Goal: Transaction & Acquisition: Purchase product/service

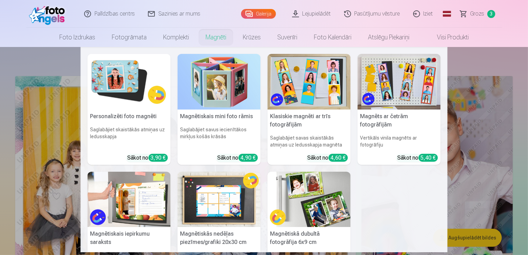
click at [216, 39] on link "Magnēti" at bounding box center [215, 37] width 37 height 19
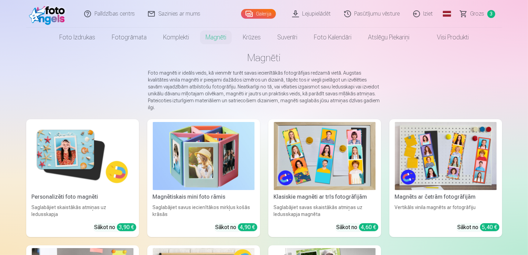
scroll to position [34, 0]
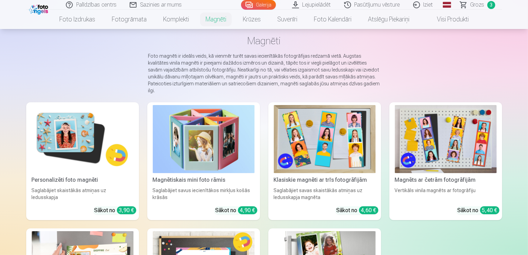
click at [475, 128] on img at bounding box center [446, 139] width 102 height 68
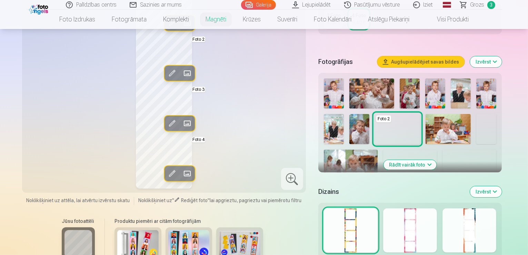
scroll to position [172, 0]
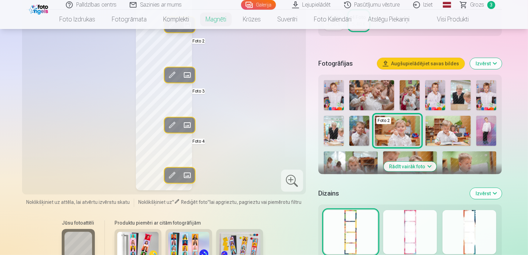
click at [493, 231] on div at bounding box center [470, 232] width 54 height 44
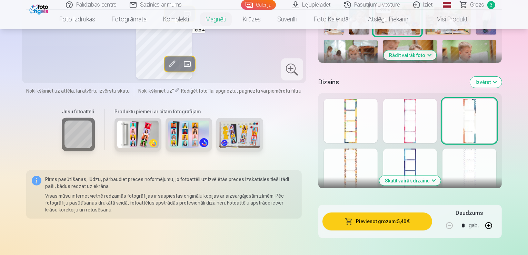
scroll to position [310, 0]
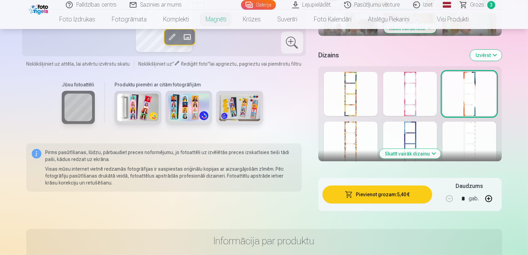
click at [441, 156] on button "Skatīt vairāk dizainu" at bounding box center [409, 154] width 61 height 10
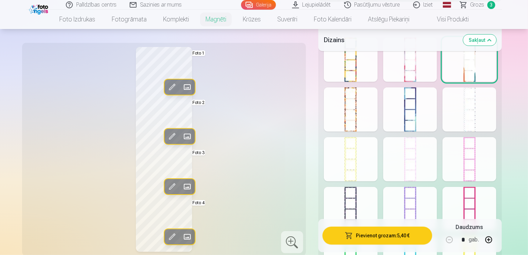
scroll to position [345, 0]
click at [495, 112] on div at bounding box center [470, 109] width 54 height 44
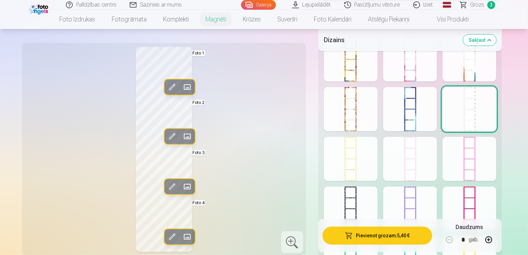
click at [437, 109] on div at bounding box center [410, 109] width 54 height 44
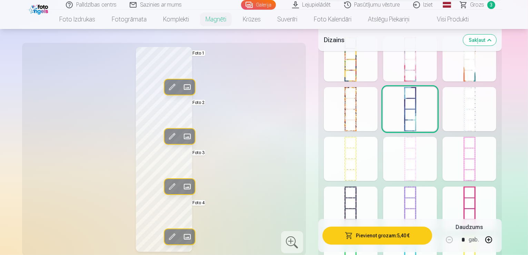
click at [373, 115] on div at bounding box center [351, 109] width 54 height 44
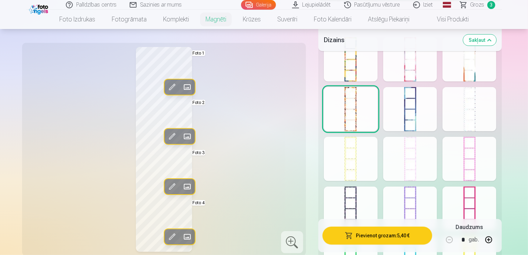
click at [367, 152] on div at bounding box center [351, 159] width 54 height 44
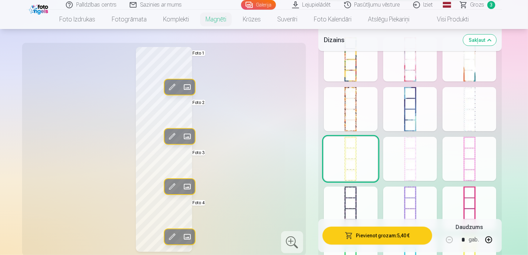
click at [426, 161] on div at bounding box center [410, 159] width 54 height 44
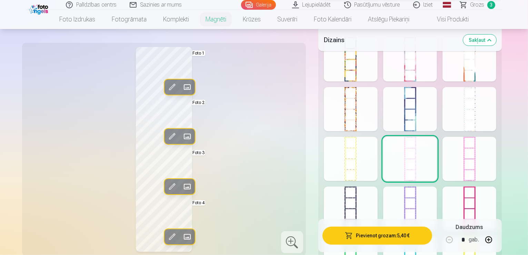
click at [483, 161] on div at bounding box center [470, 159] width 54 height 44
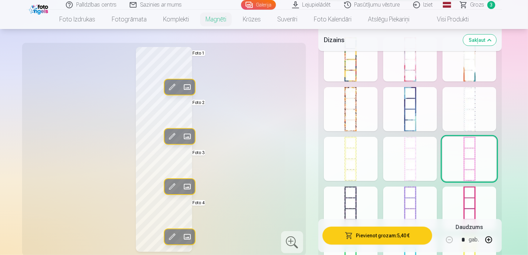
click at [490, 198] on div at bounding box center [470, 208] width 54 height 44
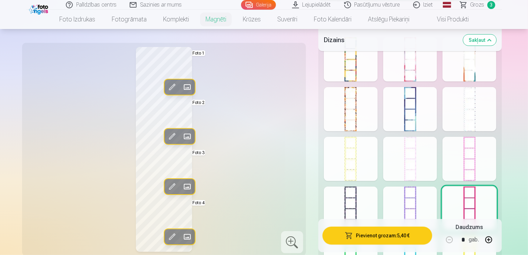
click at [435, 195] on div at bounding box center [410, 208] width 54 height 44
click at [370, 200] on div at bounding box center [351, 208] width 54 height 44
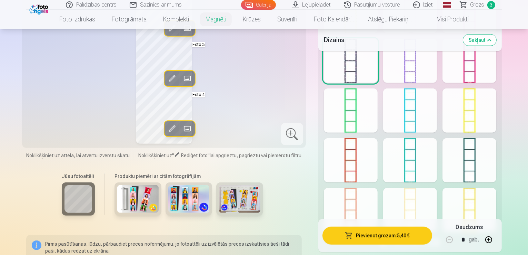
scroll to position [517, 0]
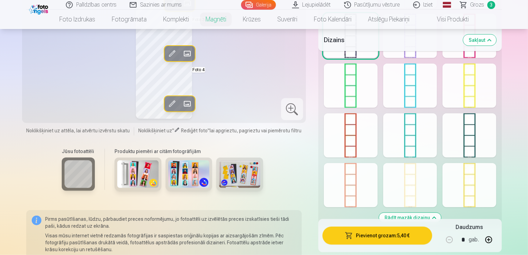
click at [374, 90] on div at bounding box center [351, 85] width 54 height 44
click at [433, 98] on div at bounding box center [410, 85] width 54 height 44
click at [496, 143] on div at bounding box center [470, 135] width 54 height 44
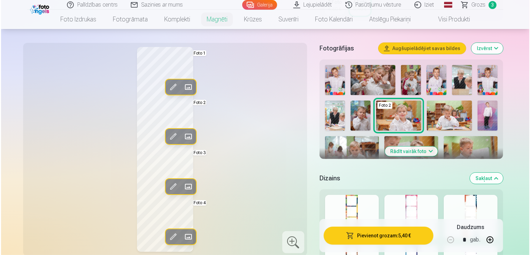
scroll to position [138, 0]
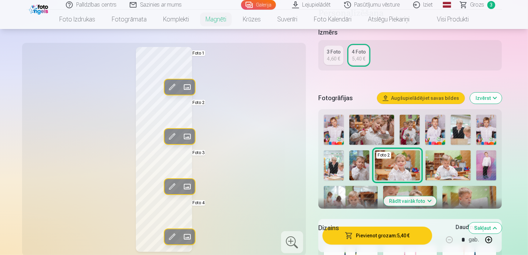
click at [181, 186] on span at bounding box center [186, 186] width 11 height 11
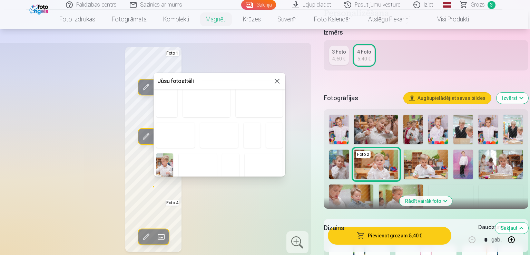
scroll to position [172, 0]
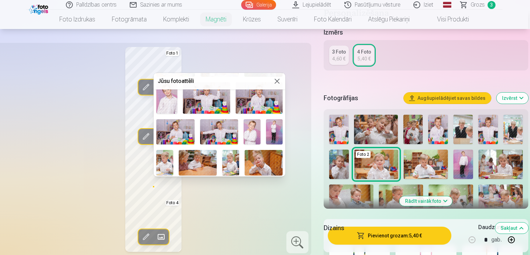
click at [174, 103] on img at bounding box center [166, 97] width 21 height 31
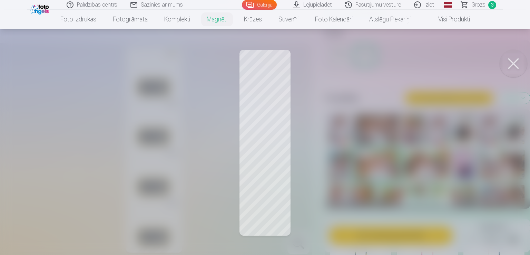
click at [276, 202] on div at bounding box center [265, 127] width 530 height 255
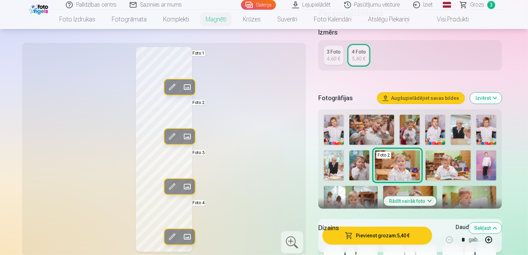
click at [181, 136] on span at bounding box center [186, 136] width 11 height 11
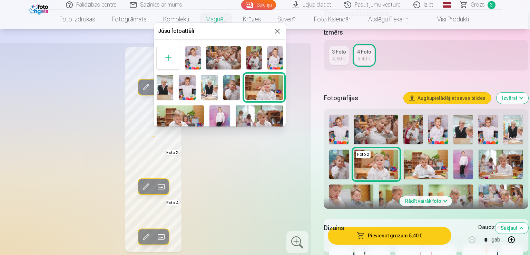
click at [232, 88] on img at bounding box center [231, 87] width 17 height 25
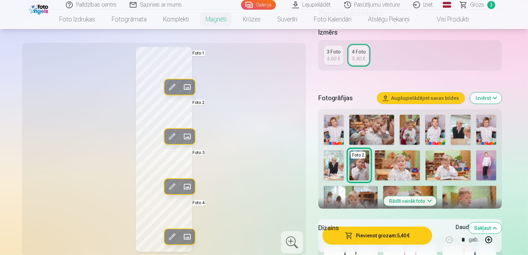
click at [181, 236] on span at bounding box center [186, 236] width 11 height 11
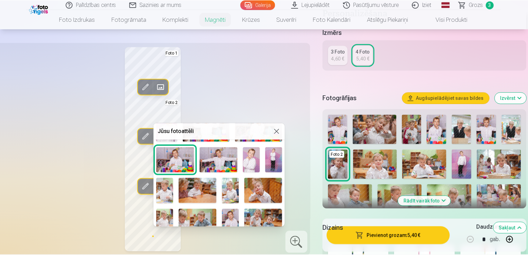
scroll to position [160, 0]
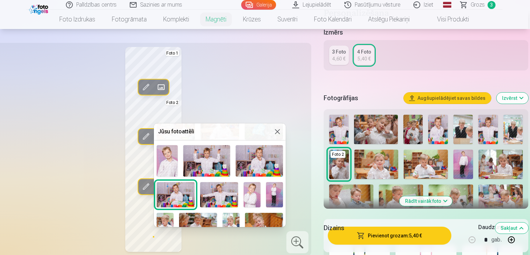
click at [255, 189] on img at bounding box center [252, 194] width 17 height 25
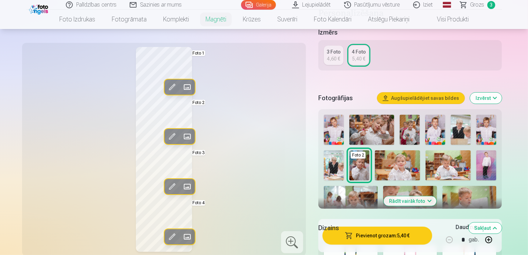
click at [181, 186] on span at bounding box center [186, 186] width 11 height 11
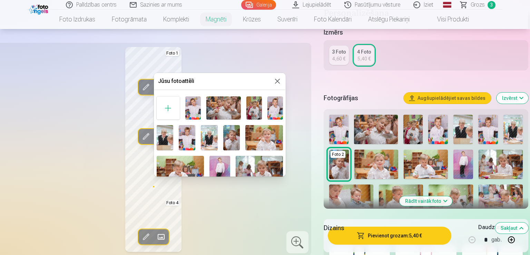
click at [220, 105] on img at bounding box center [223, 107] width 35 height 23
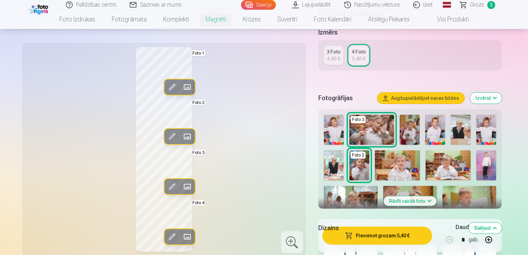
click at [181, 187] on span at bounding box center [186, 186] width 11 height 11
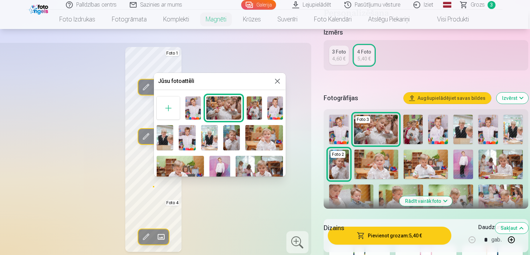
click at [265, 138] on img at bounding box center [264, 137] width 38 height 25
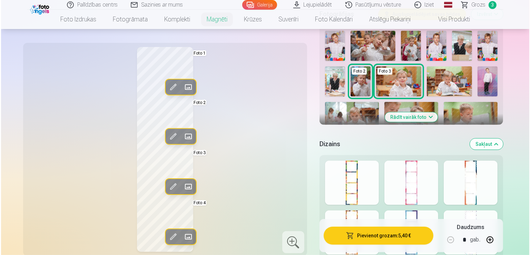
scroll to position [241, 0]
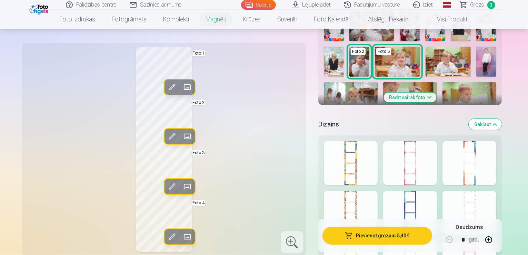
click at [375, 236] on button "Pievienot grozam : 5,40 €" at bounding box center [378, 235] width 110 height 18
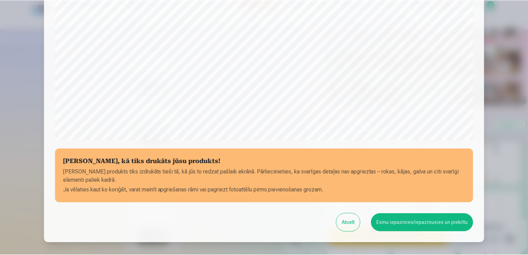
scroll to position [242, 0]
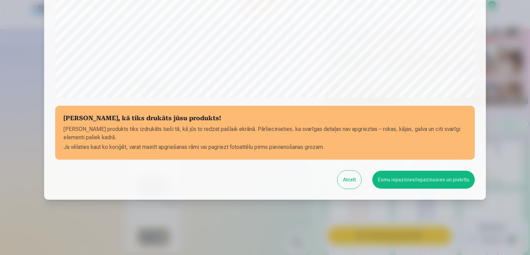
click at [428, 176] on button "Esmu iepazinies/iepazinusies un piekrītu" at bounding box center [423, 179] width 102 height 18
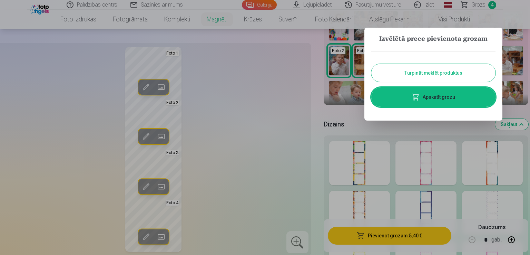
click at [439, 96] on link "Apskatīt grozu" at bounding box center [433, 96] width 124 height 19
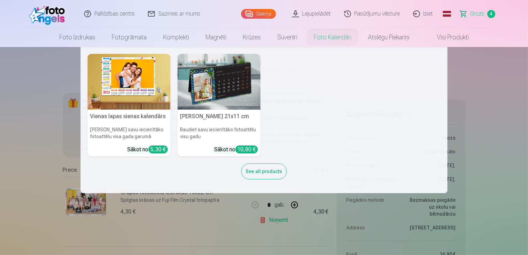
click at [336, 38] on link "Foto kalendāri" at bounding box center [333, 37] width 54 height 19
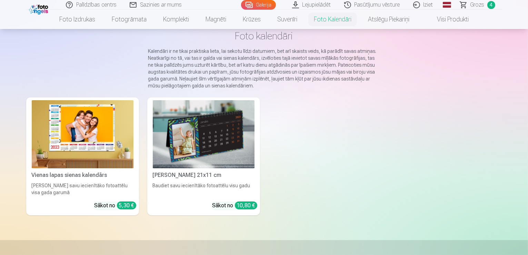
scroll to position [69, 0]
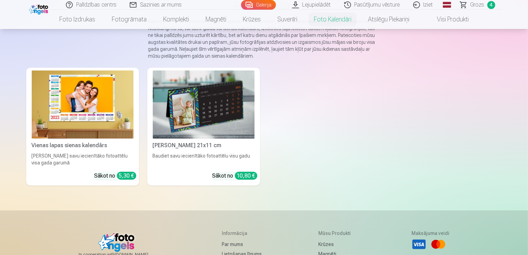
click at [191, 105] on img at bounding box center [204, 104] width 102 height 68
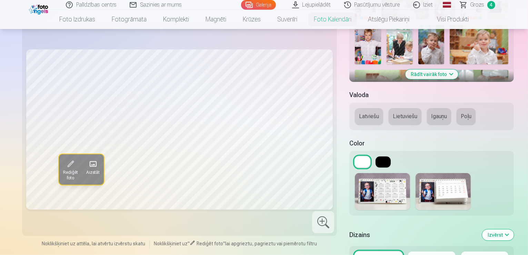
scroll to position [241, 0]
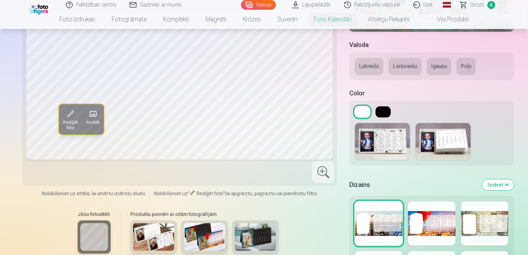
click at [421, 148] on img at bounding box center [443, 141] width 55 height 37
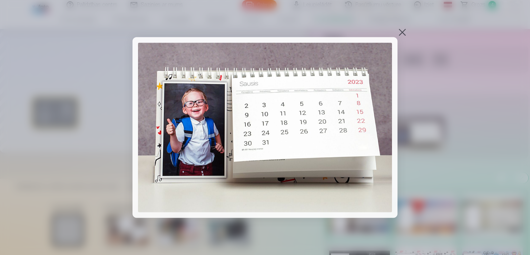
click at [403, 32] on div at bounding box center [402, 33] width 10 height 10
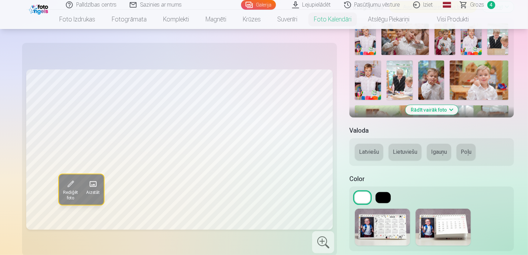
scroll to position [172, 0]
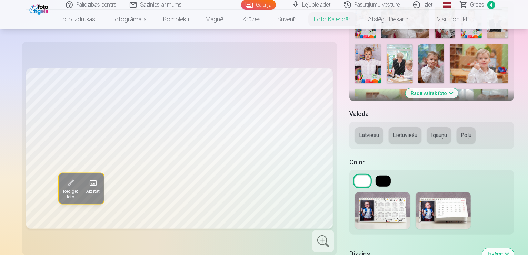
click at [355, 131] on button "Latviešu" at bounding box center [369, 135] width 28 height 17
click at [428, 211] on img at bounding box center [443, 210] width 55 height 37
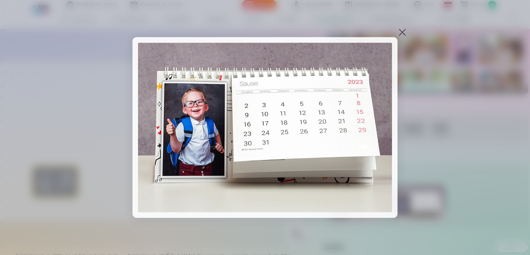
click at [400, 31] on div at bounding box center [402, 33] width 10 height 10
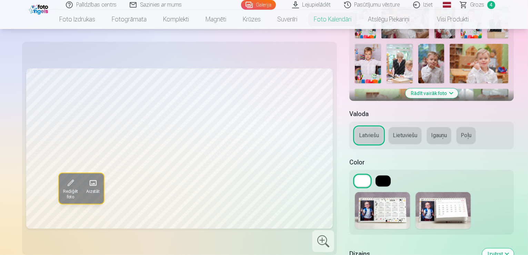
click at [355, 208] on img at bounding box center [382, 210] width 55 height 37
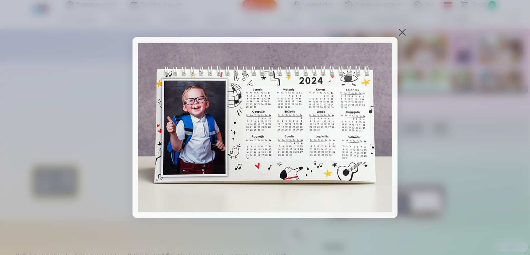
click at [402, 31] on div at bounding box center [402, 33] width 10 height 10
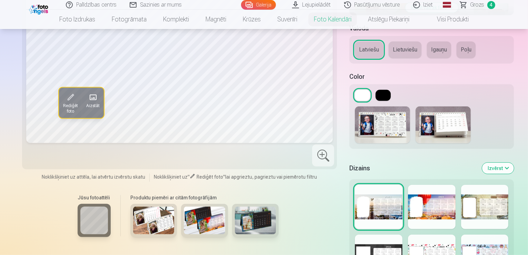
scroll to position [310, 0]
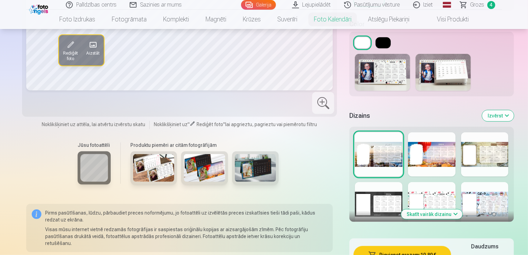
click at [374, 203] on div at bounding box center [379, 204] width 48 height 44
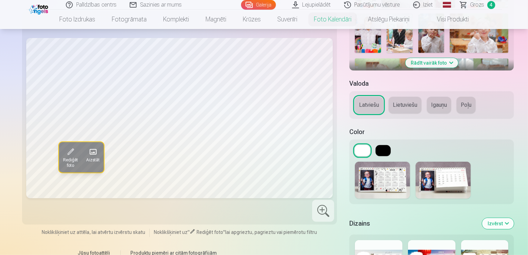
scroll to position [172, 0]
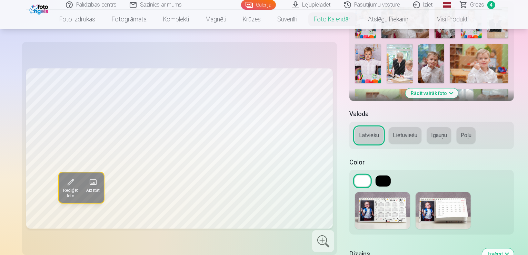
click at [396, 186] on div at bounding box center [431, 210] width 165 height 48
click at [416, 192] on img at bounding box center [443, 210] width 55 height 37
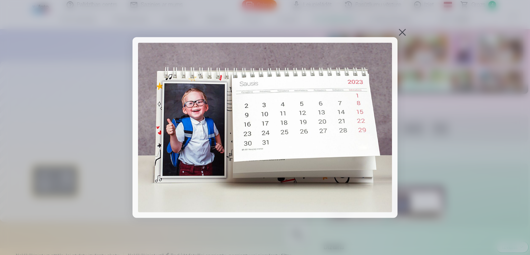
click at [401, 34] on div at bounding box center [402, 33] width 10 height 10
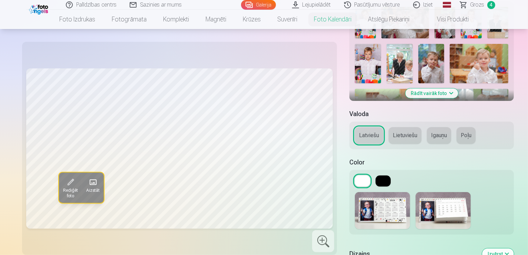
click at [355, 203] on img at bounding box center [382, 210] width 55 height 37
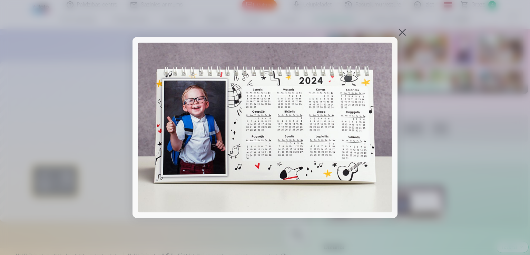
click at [402, 31] on div at bounding box center [402, 33] width 10 height 10
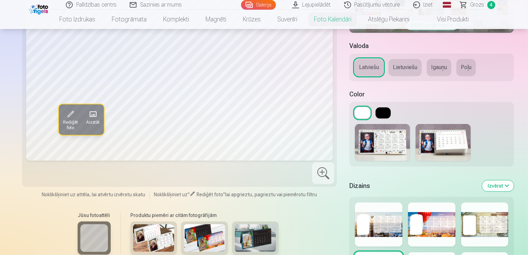
scroll to position [276, 0]
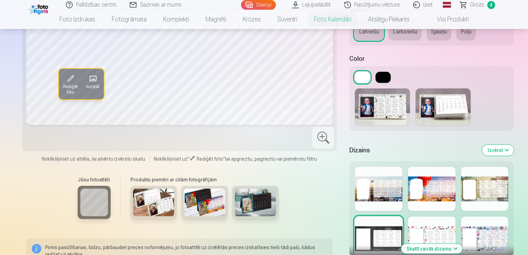
click at [367, 180] on div at bounding box center [379, 189] width 48 height 44
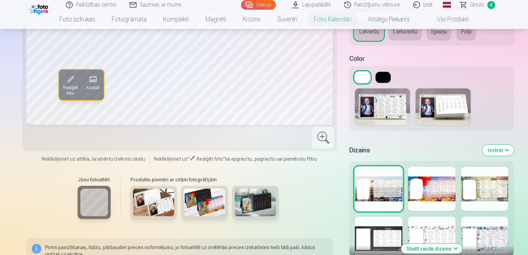
click at [425, 184] on div at bounding box center [432, 189] width 48 height 44
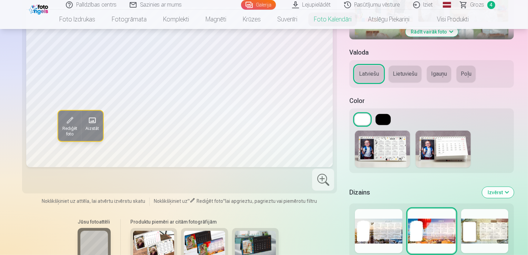
scroll to position [241, 0]
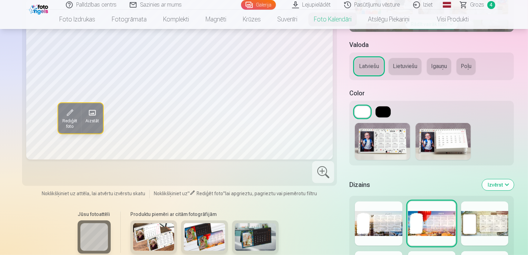
click at [494, 219] on div at bounding box center [485, 223] width 48 height 44
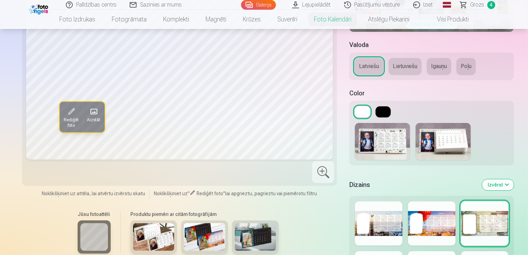
scroll to position [276, 0]
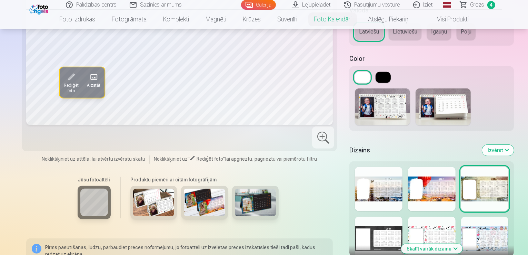
click at [368, 226] on div at bounding box center [379, 238] width 48 height 44
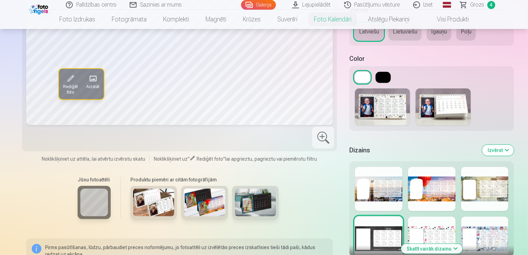
click at [455, 227] on div at bounding box center [432, 238] width 48 height 44
click at [499, 242] on div at bounding box center [485, 238] width 48 height 44
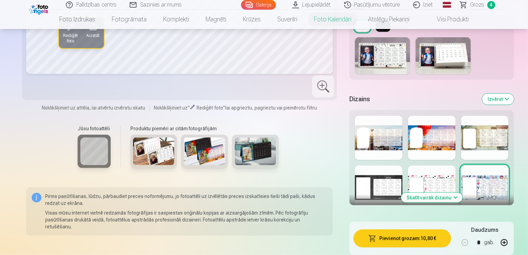
scroll to position [345, 0]
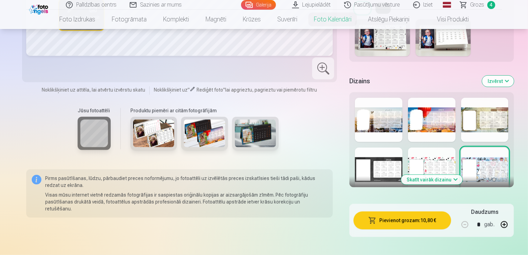
click at [436, 175] on button "Skatīt vairāk dizainu" at bounding box center [431, 180] width 61 height 10
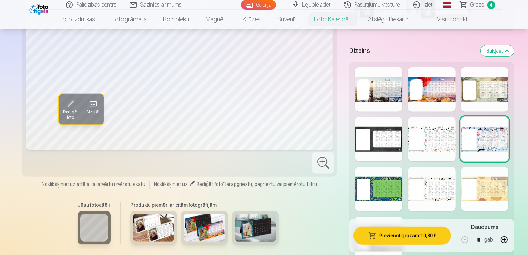
scroll to position [379, 0]
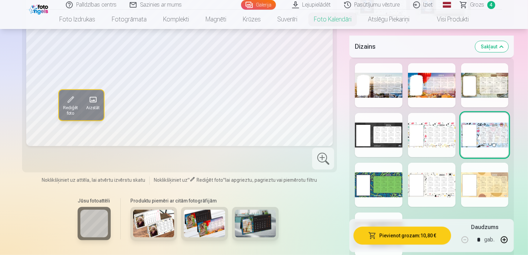
click at [355, 185] on div at bounding box center [379, 184] width 48 height 44
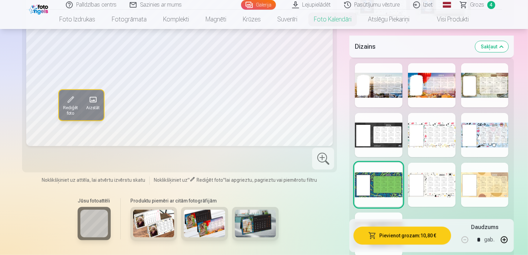
click at [440, 191] on div at bounding box center [432, 184] width 48 height 44
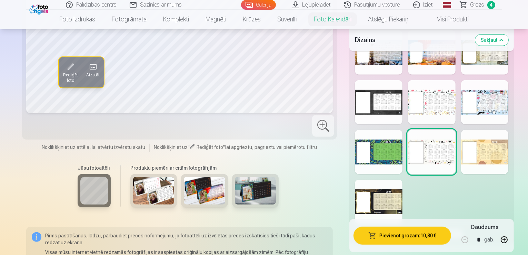
scroll to position [414, 0]
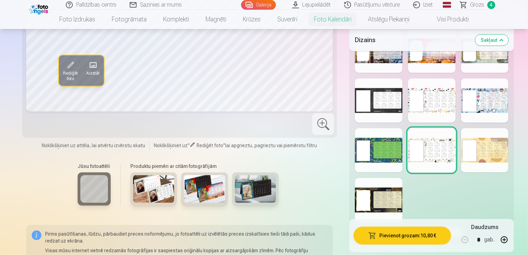
click at [476, 146] on div at bounding box center [485, 150] width 48 height 44
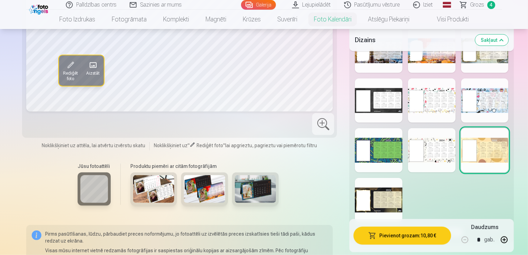
click at [378, 189] on div at bounding box center [379, 200] width 48 height 44
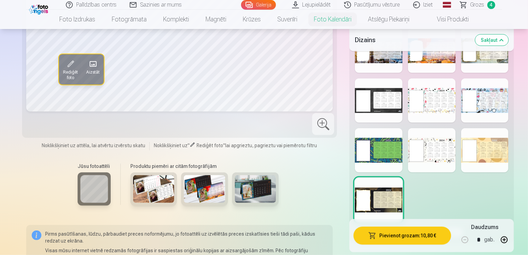
click at [438, 108] on div at bounding box center [432, 100] width 48 height 44
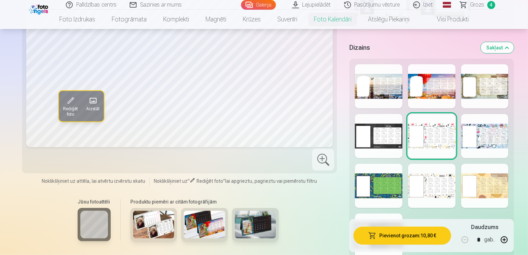
scroll to position [345, 0]
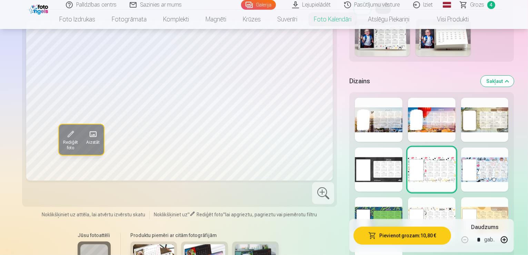
click at [427, 201] on div at bounding box center [432, 219] width 48 height 44
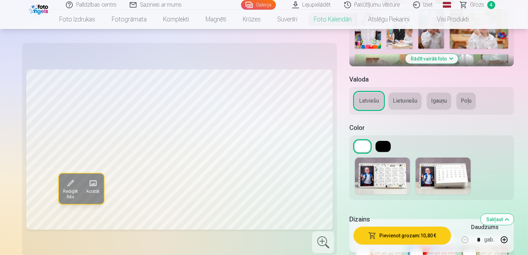
scroll to position [103, 0]
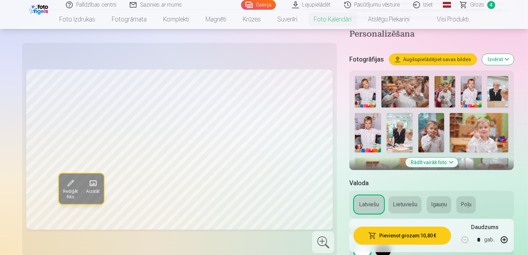
click at [445, 158] on img at bounding box center [432, 177] width 26 height 39
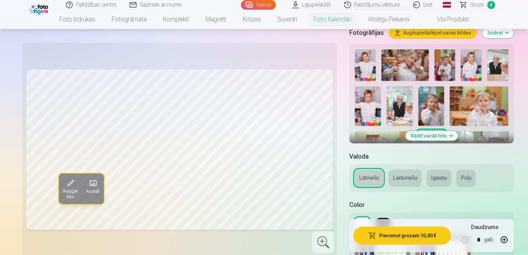
scroll to position [138, 0]
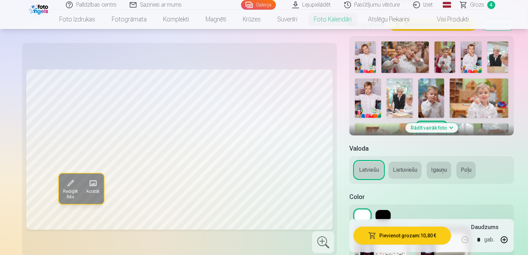
drag, startPoint x: 429, startPoint y: 122, endPoint x: 502, endPoint y: 148, distance: 77.7
click at [430, 123] on button "Rādīt vairāk foto" at bounding box center [431, 128] width 53 height 10
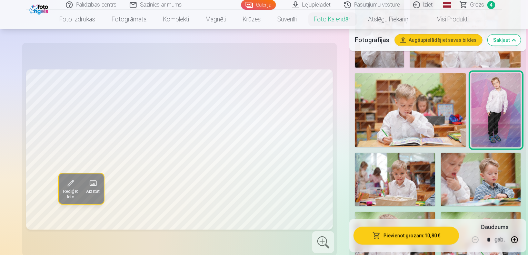
scroll to position [379, 0]
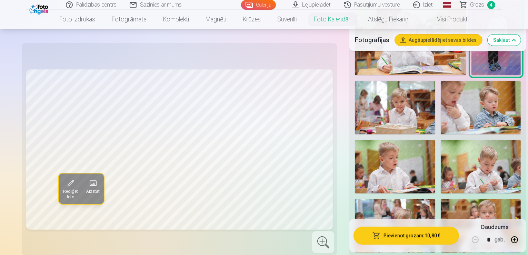
click at [488, 199] on img at bounding box center [481, 225] width 80 height 53
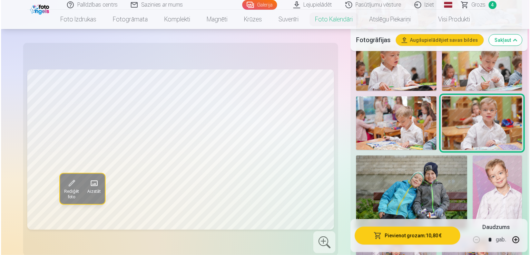
scroll to position [552, 0]
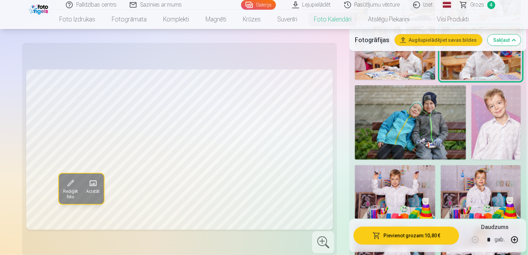
click at [441, 165] on img at bounding box center [481, 191] width 80 height 53
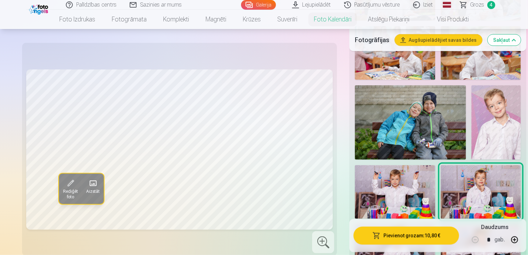
click at [394, 235] on button "Pievienot grozam : 10,80 €" at bounding box center [407, 235] width 106 height 18
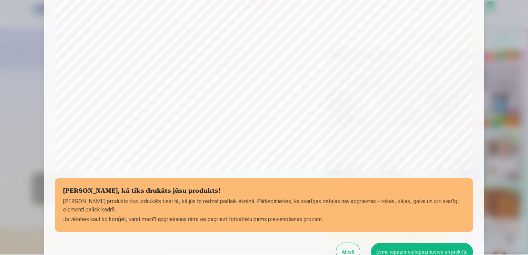
scroll to position [173, 0]
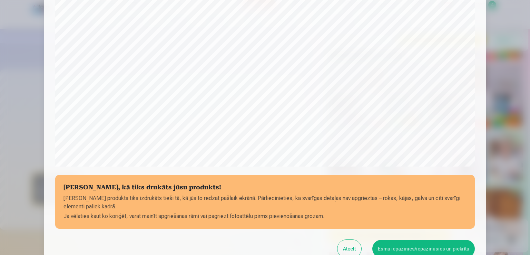
click at [426, 247] on button "Esmu iepazinies/iepazinusies un piekrītu" at bounding box center [423, 248] width 102 height 18
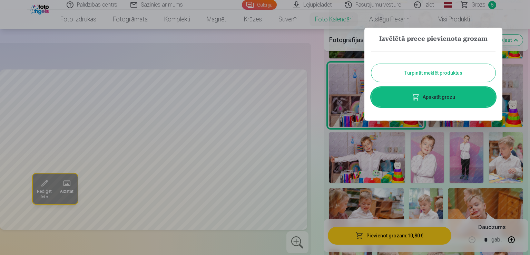
click at [444, 78] on button "Turpināt meklēt produktus" at bounding box center [433, 73] width 124 height 18
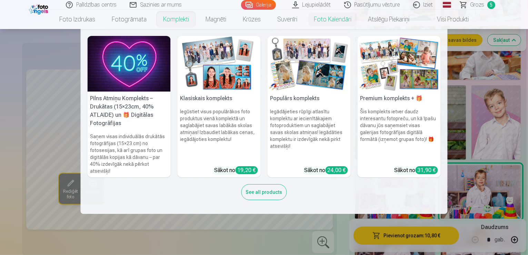
click at [179, 22] on link "Komplekti" at bounding box center [176, 19] width 42 height 19
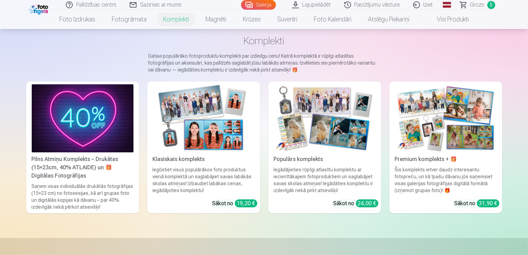
scroll to position [34, 0]
click at [334, 116] on img at bounding box center [325, 118] width 102 height 68
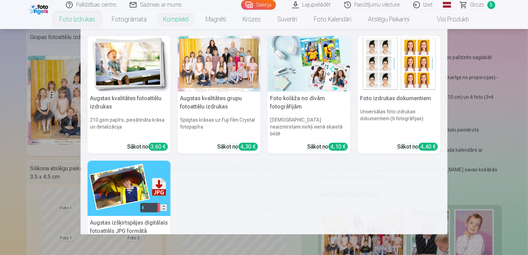
scroll to position [34, 0]
click at [310, 60] on img at bounding box center [309, 64] width 83 height 56
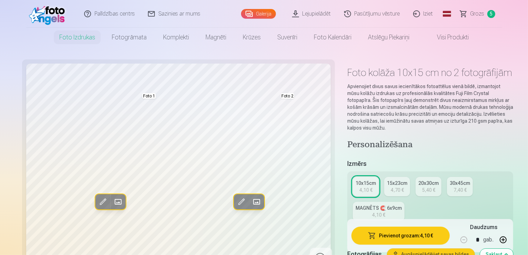
click at [482, 12] on span "Grozs" at bounding box center [477, 14] width 14 height 8
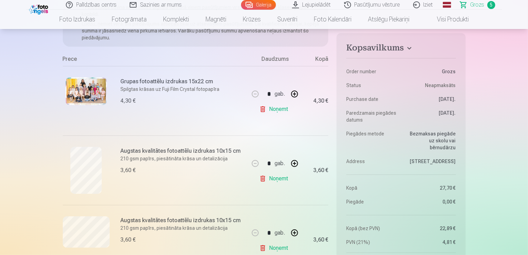
scroll to position [207, 0]
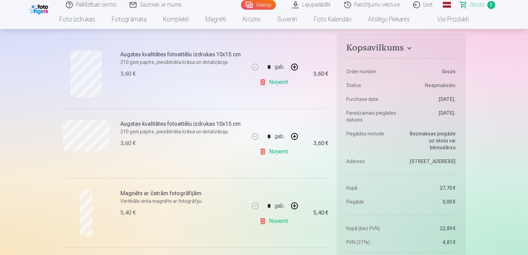
click at [275, 82] on link "Noņemt" at bounding box center [274, 82] width 31 height 14
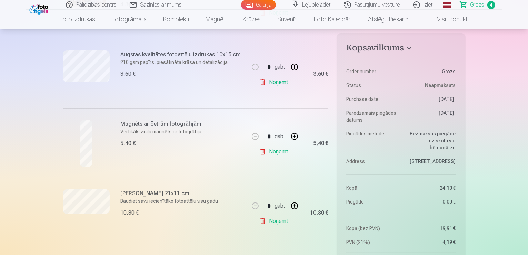
click at [278, 83] on link "Noņemt" at bounding box center [274, 82] width 31 height 14
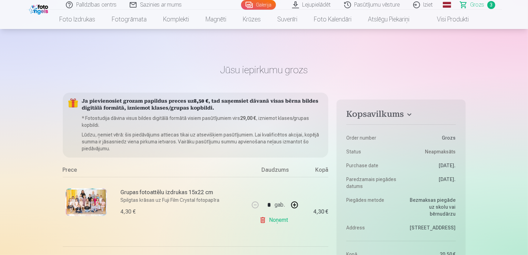
scroll to position [138, 0]
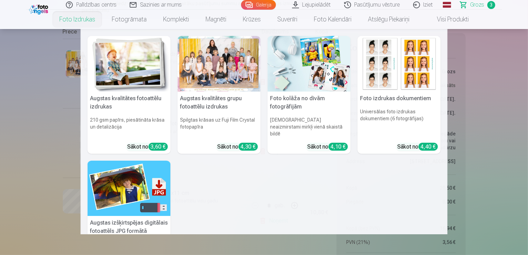
click at [298, 104] on h5 "Foto kolāža no divām fotogrāfijām" at bounding box center [309, 102] width 83 height 22
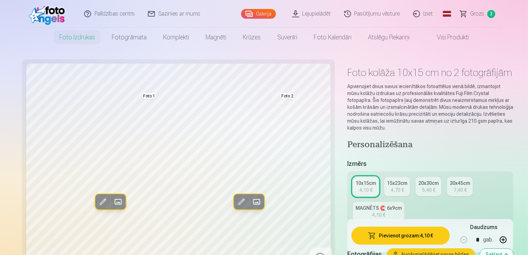
click at [405, 201] on link "MAGNĒTS 🧲 6x9cm 4,10 €" at bounding box center [379, 210] width 52 height 19
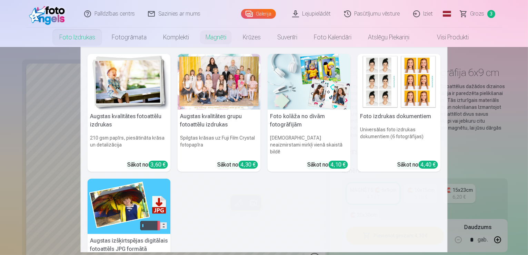
click at [317, 110] on h5 "Foto kolāža no divām fotogrāfijām" at bounding box center [309, 120] width 83 height 22
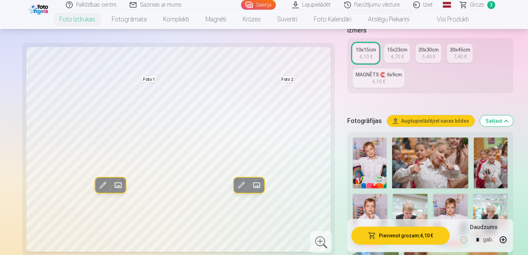
scroll to position [138, 0]
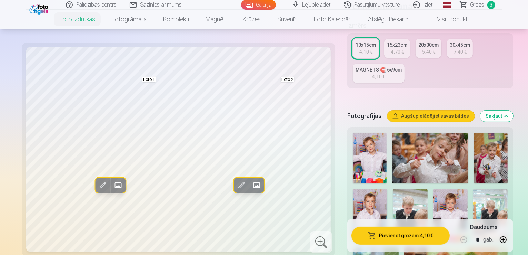
click at [387, 189] on img at bounding box center [370, 215] width 34 height 52
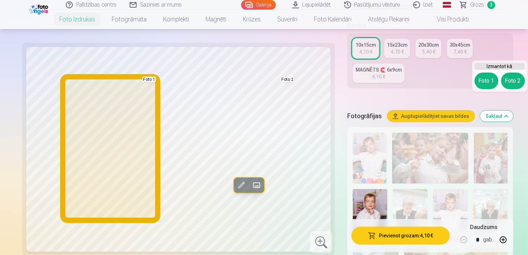
click at [484, 86] on button "Foto 1" at bounding box center [487, 80] width 24 height 17
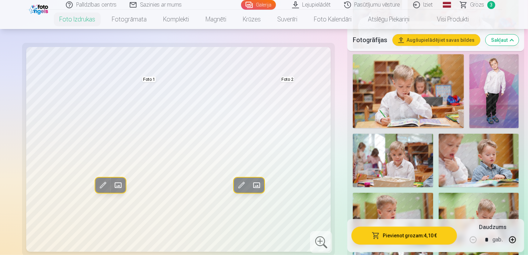
scroll to position [414, 0]
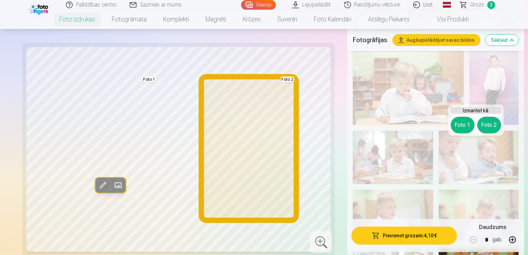
click at [492, 123] on button "Foto 2" at bounding box center [489, 125] width 24 height 17
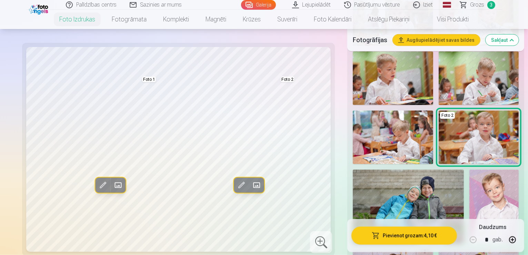
scroll to position [621, 0]
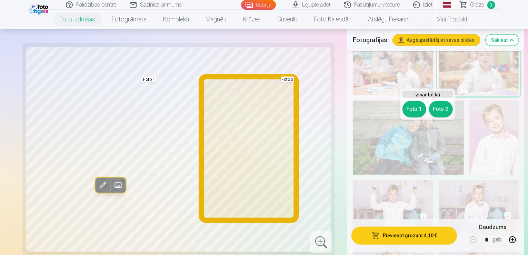
drag, startPoint x: 432, startPoint y: 111, endPoint x: 441, endPoint y: 158, distance: 48.2
click at [432, 111] on button "Foto 2" at bounding box center [441, 109] width 24 height 17
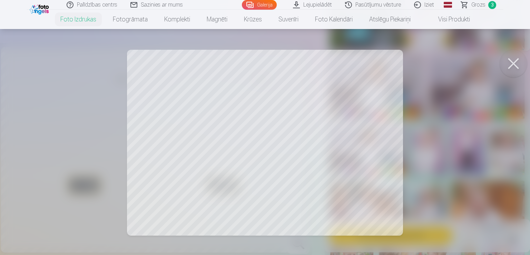
click at [511, 70] on button at bounding box center [513, 64] width 28 height 28
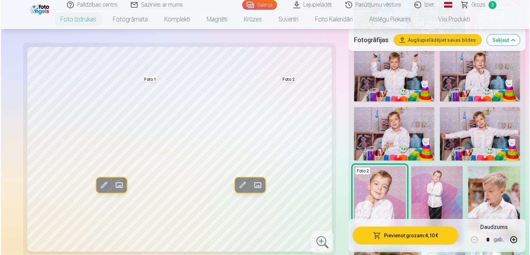
scroll to position [828, 0]
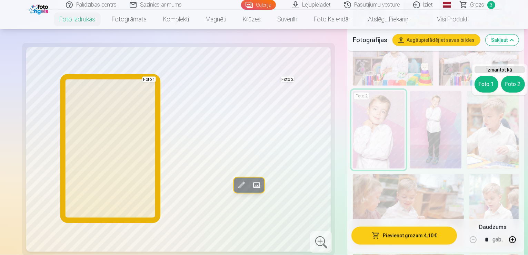
click at [481, 80] on button "Foto 1" at bounding box center [487, 84] width 24 height 17
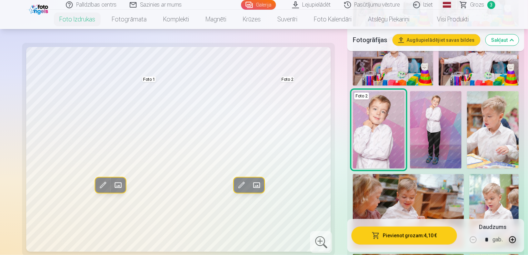
click at [414, 235] on button "Pievienot grozam : 4,10 €" at bounding box center [404, 235] width 106 height 18
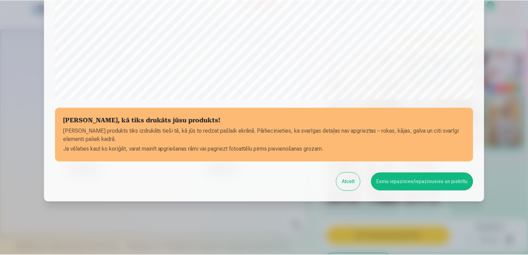
scroll to position [242, 0]
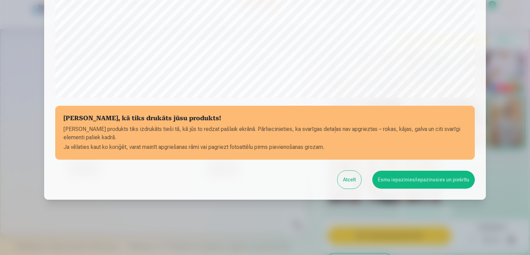
drag, startPoint x: 425, startPoint y: 182, endPoint x: 287, endPoint y: 250, distance: 154.1
click at [422, 183] on button "Esmu iepazinies/iepazinusies un piekrītu" at bounding box center [423, 179] width 102 height 18
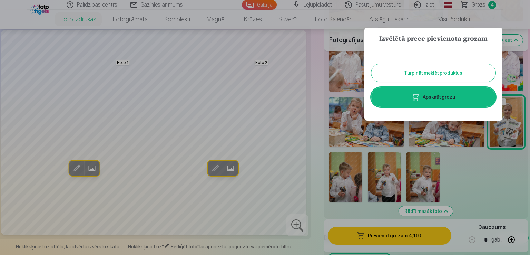
drag, startPoint x: 433, startPoint y: 99, endPoint x: 401, endPoint y: 129, distance: 43.0
click at [432, 99] on link "Apskatīt grozu" at bounding box center [433, 96] width 124 height 19
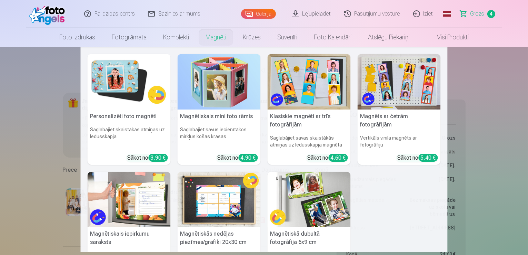
click at [321, 81] on img at bounding box center [309, 82] width 83 height 56
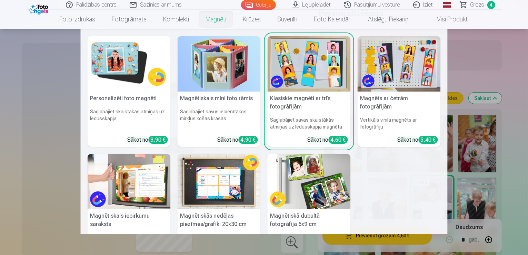
click at [310, 76] on img at bounding box center [309, 64] width 83 height 56
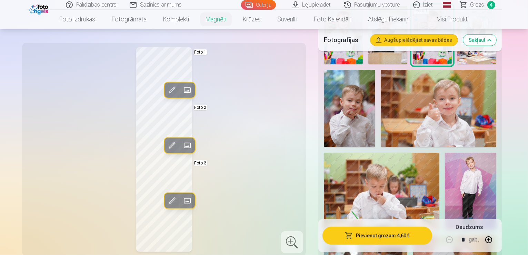
scroll to position [276, 0]
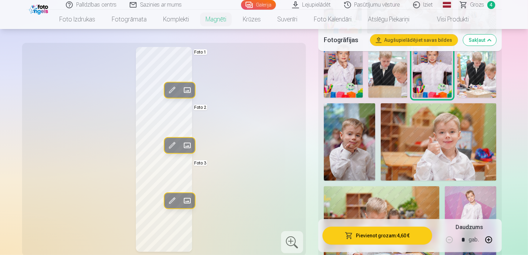
click at [381, 121] on img at bounding box center [439, 141] width 116 height 77
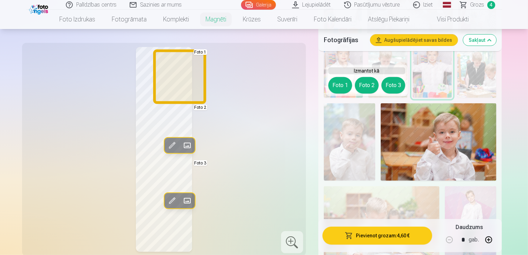
click at [337, 88] on button "Foto 1" at bounding box center [340, 85] width 24 height 17
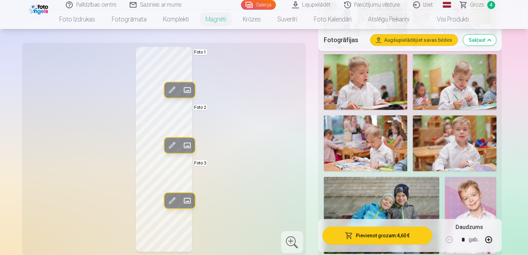
scroll to position [655, 0]
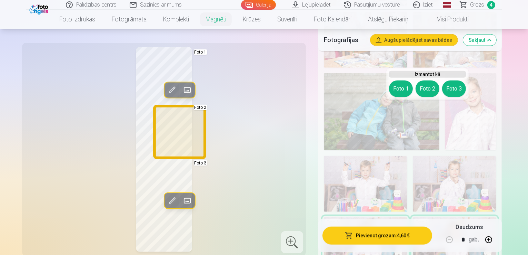
click at [428, 92] on button "Foto 2" at bounding box center [428, 88] width 24 height 17
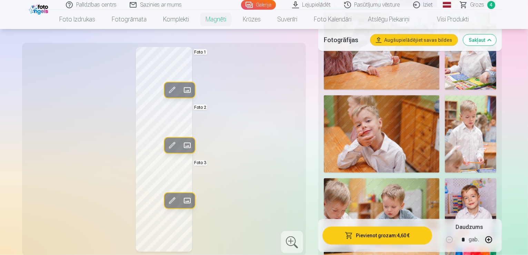
scroll to position [1000, 0]
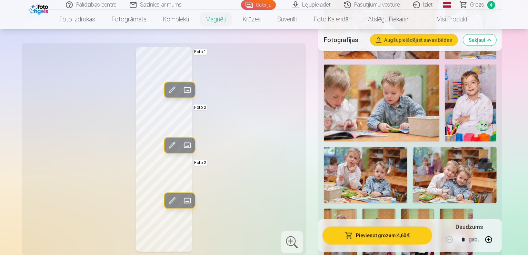
scroll to position [1173, 0]
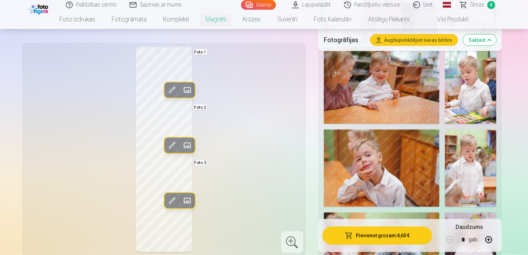
scroll to position [966, 0]
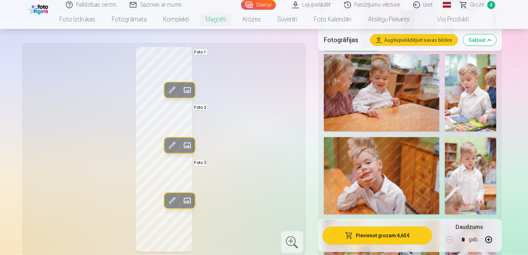
drag, startPoint x: 432, startPoint y: 159, endPoint x: 435, endPoint y: 167, distance: 9.0
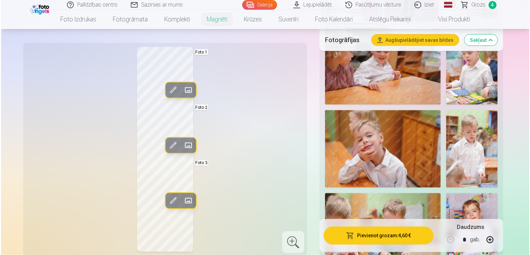
scroll to position [1000, 0]
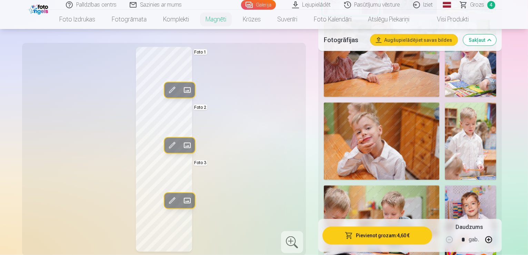
click at [427, 238] on button "Pievienot grozam : 4,60 €" at bounding box center [378, 235] width 110 height 18
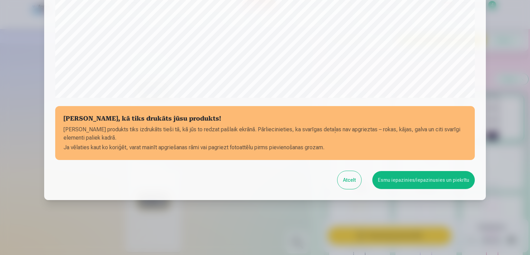
scroll to position [242, 0]
click at [441, 180] on button "Esmu iepazinies/iepazinusies un piekrītu" at bounding box center [423, 179] width 102 height 18
